Goal: Information Seeking & Learning: Find specific fact

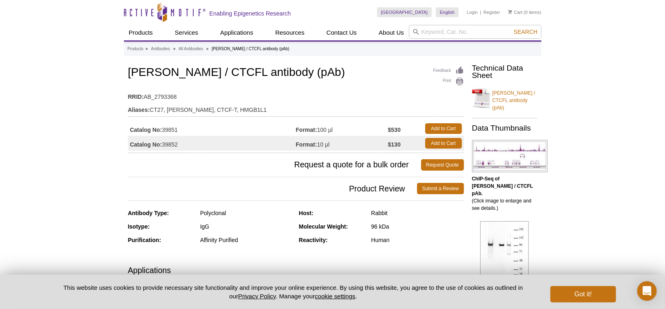
click at [508, 96] on link "[PERSON_NAME] / CTCFL antibody (pAb)" at bounding box center [504, 97] width 65 height 27
drag, startPoint x: 165, startPoint y: 71, endPoint x: 200, endPoint y: 73, distance: 34.7
click at [200, 73] on h1 "[PERSON_NAME] / CTCFL antibody (pAb)" at bounding box center [296, 73] width 336 height 14
copy h1 "CTCFL"
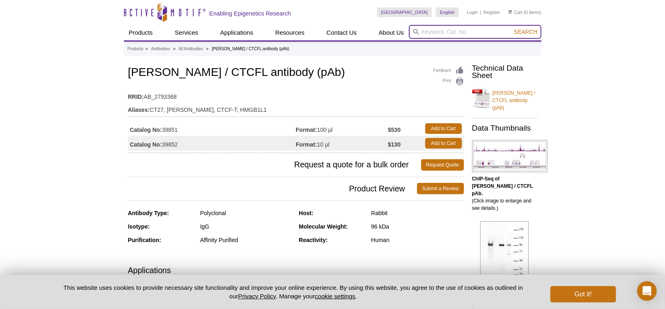
click at [428, 29] on input "search" at bounding box center [475, 32] width 133 height 14
paste input "CTCFL"
type input "CTCFL"
click at [512, 28] on button "Search" at bounding box center [526, 31] width 29 height 7
